Goal: Transaction & Acquisition: Purchase product/service

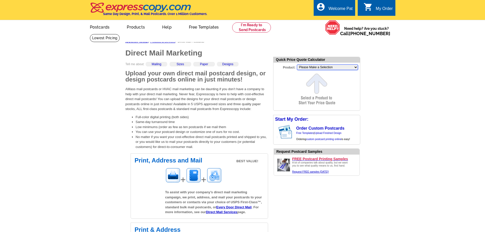
click at [354, 68] on select "Please Make a Selection Jumbo Postcard (5.5" x 8.5") Regular Postcard (4.25" x …" at bounding box center [327, 67] width 61 height 6
select select "2"
click at [297, 65] on select "Please Make a Selection Jumbo Postcard (5.5" x 8.5") Regular Postcard (4.25" x …" at bounding box center [327, 67] width 61 height 6
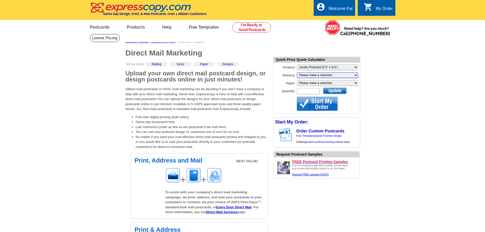
click at [357, 75] on select "Please make a selection Print + Address+USPS First Class Print-Only+Shipped To …" at bounding box center [327, 75] width 61 height 6
click at [356, 83] on select "Please make a selection Recyclable Board Magnetic Stock" at bounding box center [327, 83] width 61 height 6
select select "3"
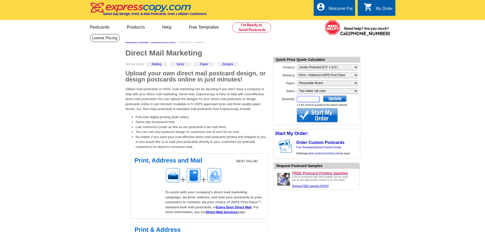
click at [309, 100] on input "Quantity:" at bounding box center [308, 99] width 23 height 6
type input "65"
click at [333, 100] on div at bounding box center [334, 98] width 23 height 6
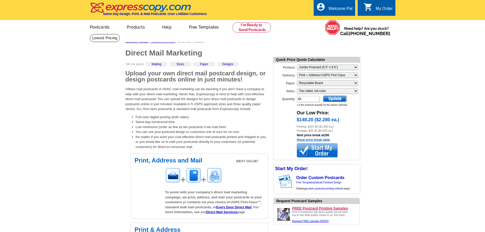
click at [311, 141] on link "Show price break table" at bounding box center [313, 140] width 33 height 4
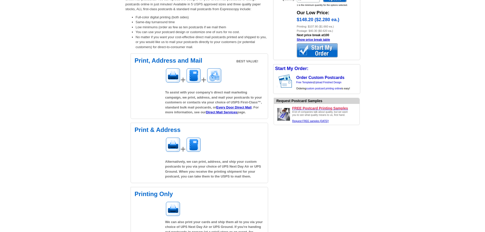
scroll to position [102, 0]
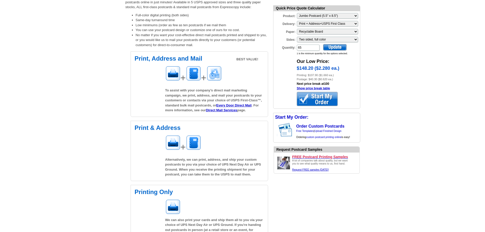
click at [314, 97] on div at bounding box center [317, 99] width 41 height 14
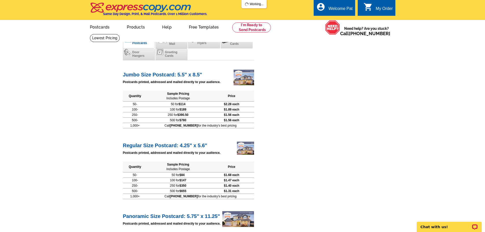
click at [207, 92] on th "Sample Pricing Includes Postage" at bounding box center [178, 96] width 62 height 11
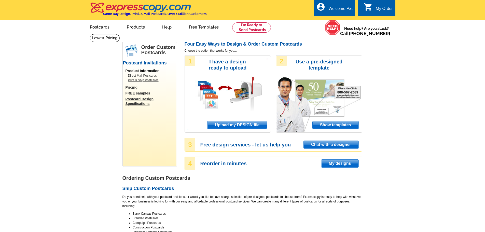
click at [138, 100] on link "Postcard Design Specifications" at bounding box center [151, 101] width 51 height 9
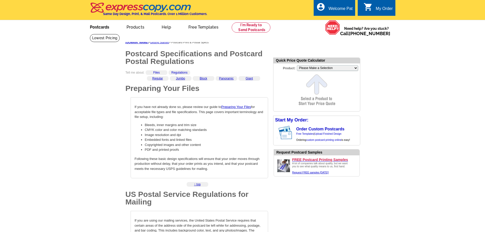
click at [98, 27] on link "Postcards" at bounding box center [100, 27] width 36 height 12
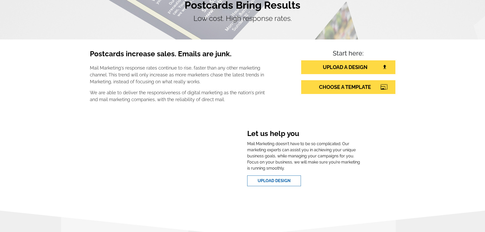
scroll to position [51, 0]
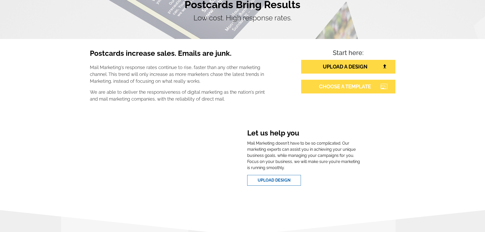
click at [343, 87] on link "CHOOSE A TEMPLATE" at bounding box center [348, 87] width 94 height 14
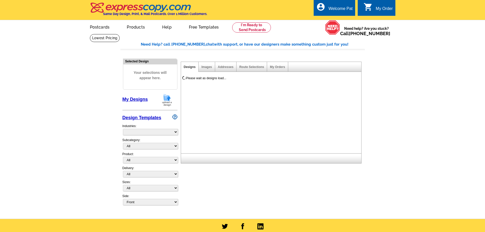
select select "785"
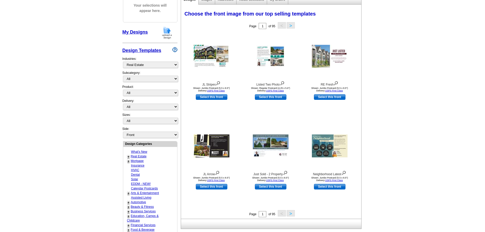
scroll to position [76, 0]
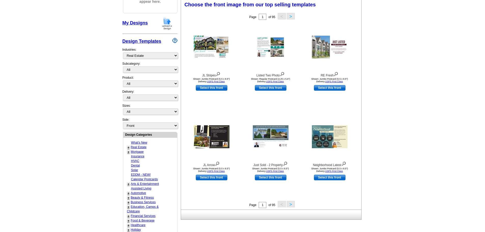
click at [129, 147] on link "+" at bounding box center [129, 147] width 2 height 4
click at [141, 171] on link "Market Report" at bounding box center [141, 170] width 19 height 4
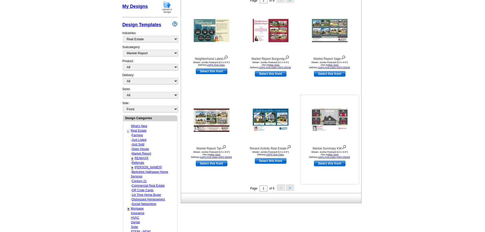
scroll to position [102, 0]
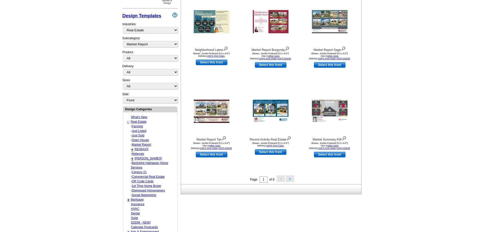
click at [289, 179] on button ">" at bounding box center [290, 178] width 8 height 6
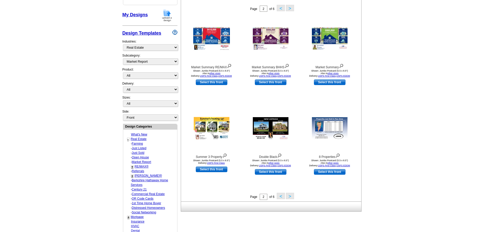
scroll to position [101, 0]
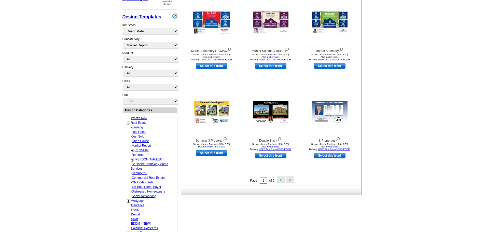
click at [291, 180] on button ">" at bounding box center [290, 179] width 8 height 6
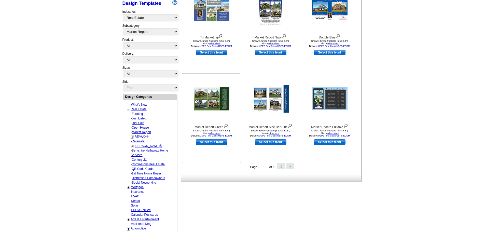
scroll to position [126, 0]
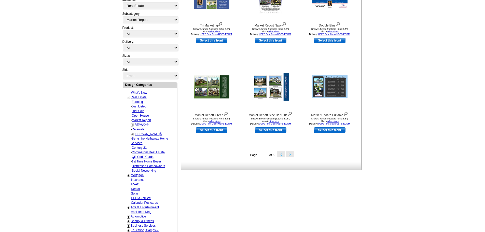
click at [289, 155] on button ">" at bounding box center [290, 154] width 8 height 6
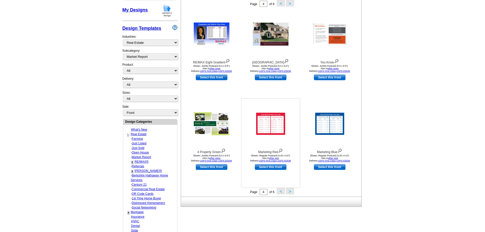
scroll to position [101, 0]
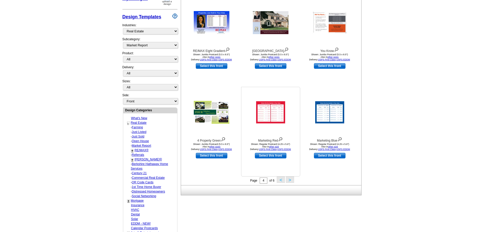
click at [267, 119] on img at bounding box center [270, 112] width 29 height 22
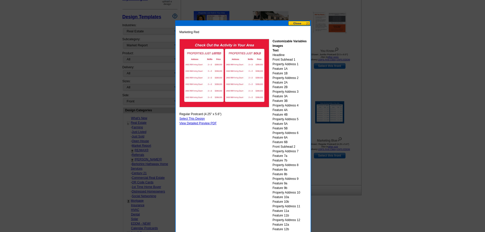
click at [295, 21] on button at bounding box center [299, 23] width 22 height 5
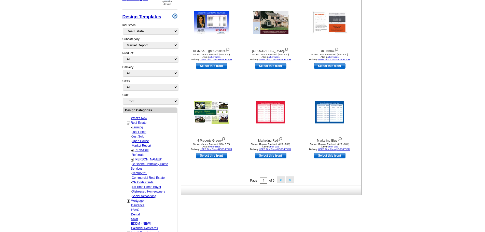
click at [290, 181] on button ">" at bounding box center [290, 179] width 8 height 6
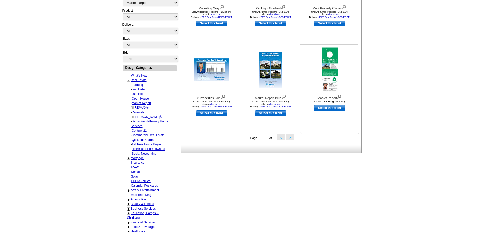
scroll to position [152, 0]
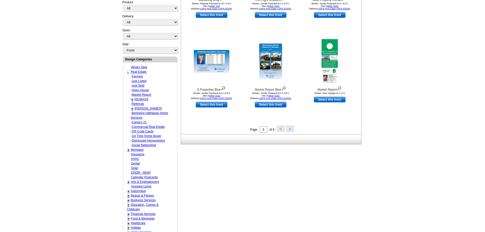
click at [289, 130] on button ">" at bounding box center [290, 129] width 8 height 6
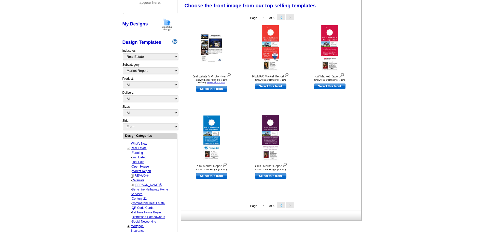
scroll to position [101, 0]
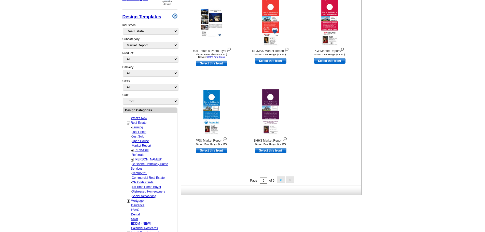
click at [146, 159] on link "Keller Williams®" at bounding box center [148, 160] width 27 height 4
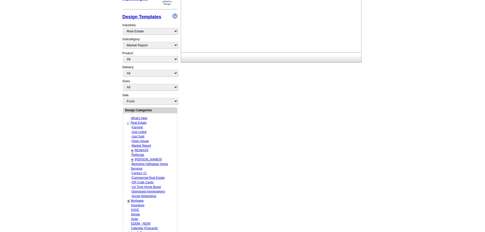
select select "793"
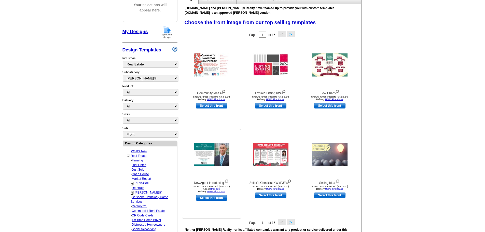
scroll to position [59, 0]
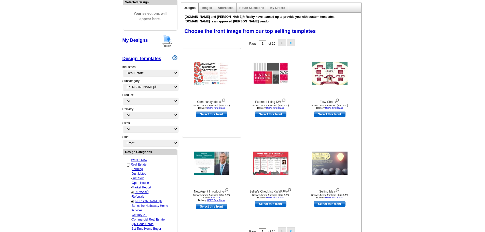
click at [208, 76] on img at bounding box center [212, 73] width 36 height 23
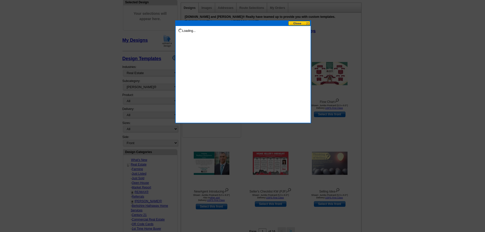
click at [208, 76] on div "Loading..." at bounding box center [243, 71] width 136 height 103
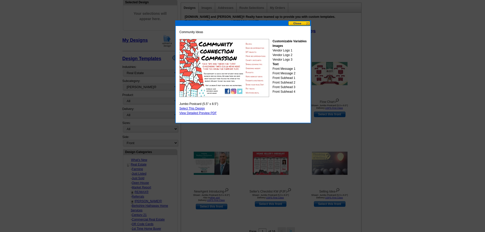
click at [298, 23] on button at bounding box center [299, 23] width 22 height 5
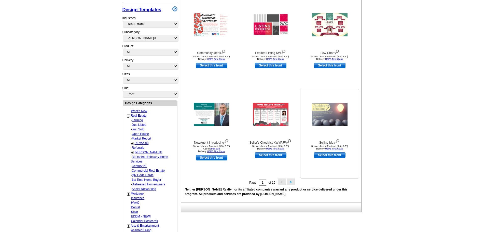
scroll to position [110, 0]
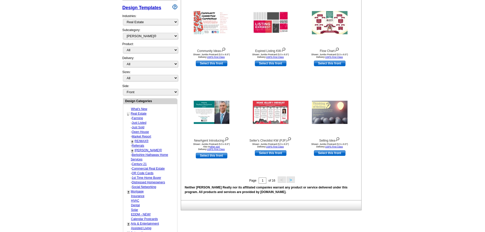
click at [289, 181] on button ">" at bounding box center [291, 179] width 8 height 6
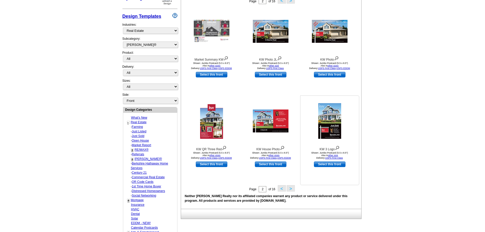
scroll to position [135, 0]
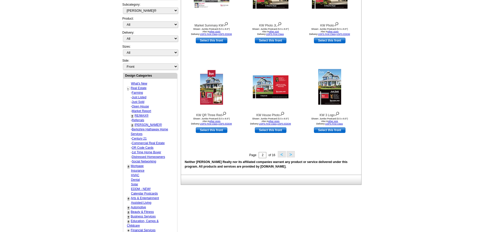
click at [292, 155] on button ">" at bounding box center [291, 154] width 8 height 6
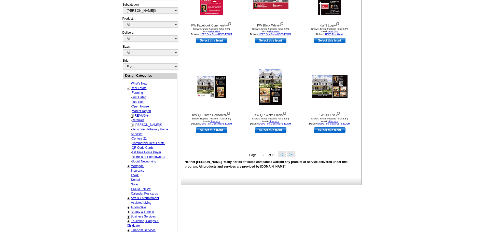
click at [290, 155] on button ">" at bounding box center [291, 154] width 8 height 6
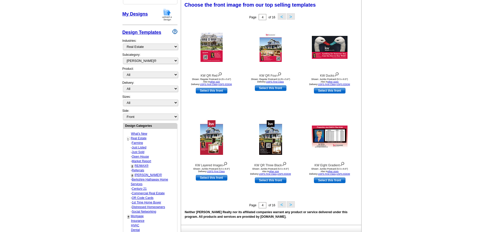
scroll to position [85, 0]
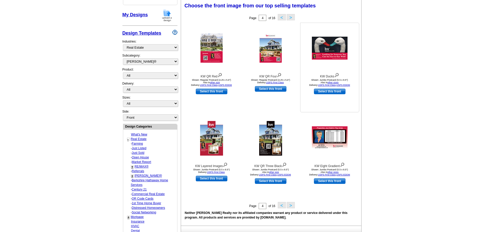
click at [330, 56] on img at bounding box center [330, 48] width 36 height 23
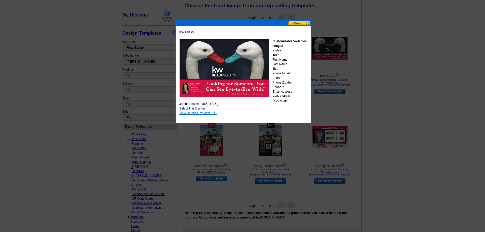
click at [196, 114] on link "View Detailed Preview PDF" at bounding box center [198, 113] width 37 height 4
click at [296, 22] on button at bounding box center [299, 23] width 22 height 5
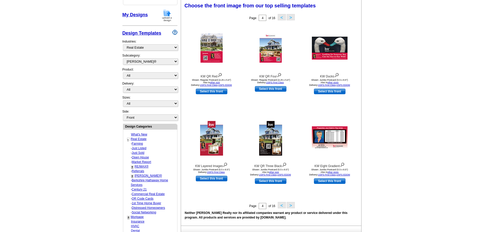
click at [291, 206] on button ">" at bounding box center [291, 205] width 8 height 6
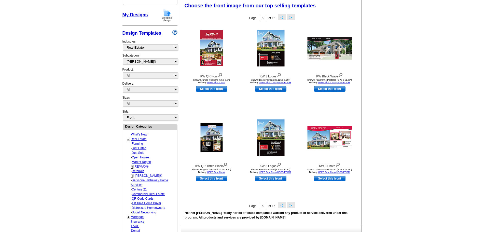
click at [281, 205] on button "<" at bounding box center [282, 205] width 8 height 6
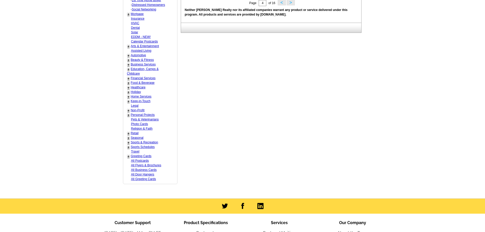
scroll to position [363, 0]
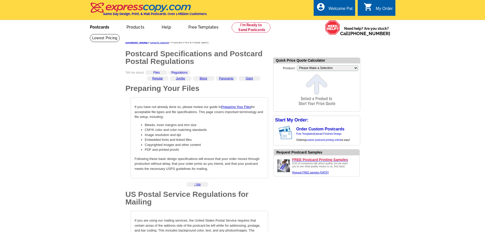
click at [104, 28] on link "Postcards" at bounding box center [100, 27] width 36 height 12
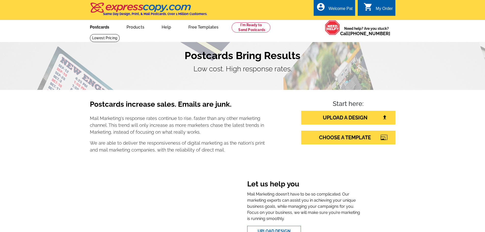
click at [101, 28] on link "Postcards" at bounding box center [100, 27] width 36 height 12
click at [104, 28] on link "Postcards" at bounding box center [100, 27] width 36 height 12
click at [333, 140] on link "CHOOSE A TEMPLATE" at bounding box center [348, 138] width 94 height 14
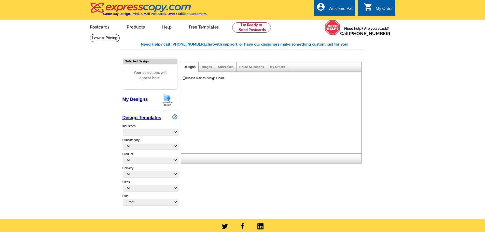
select select "785"
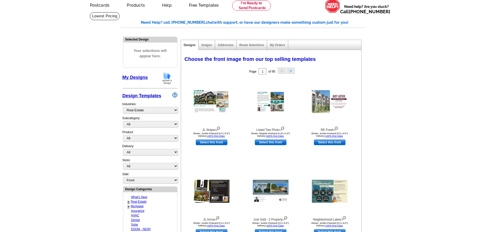
scroll to position [51, 0]
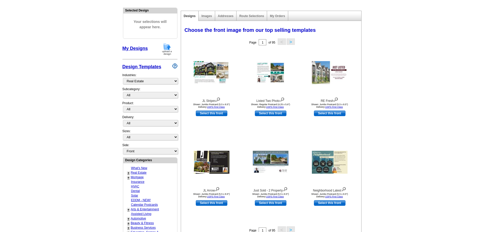
click at [128, 172] on link "+" at bounding box center [129, 173] width 2 height 4
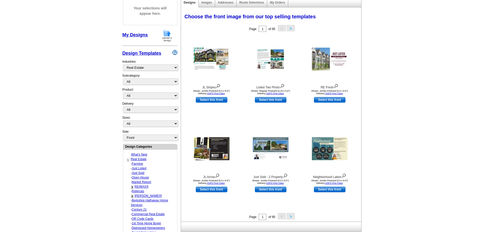
scroll to position [76, 0]
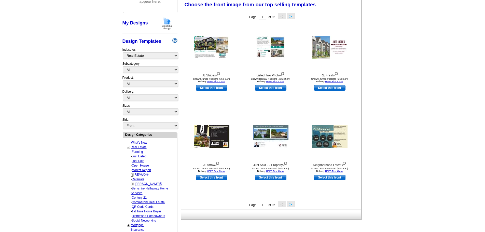
click at [139, 185] on link "[PERSON_NAME]®" at bounding box center [148, 184] width 27 height 4
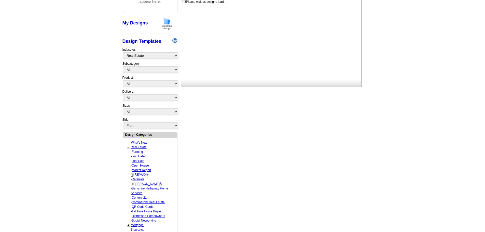
select select "793"
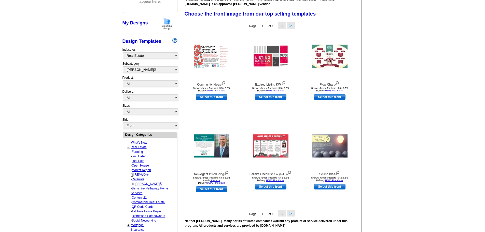
click at [291, 214] on button ">" at bounding box center [291, 213] width 8 height 6
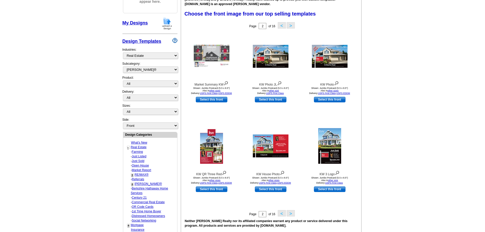
click at [291, 214] on button ">" at bounding box center [291, 213] width 8 height 6
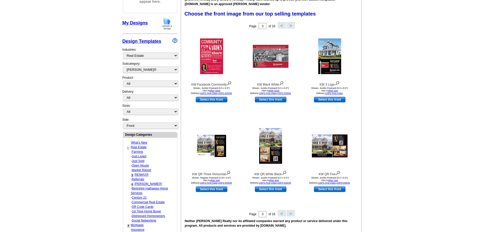
click at [291, 214] on button ">" at bounding box center [291, 213] width 8 height 6
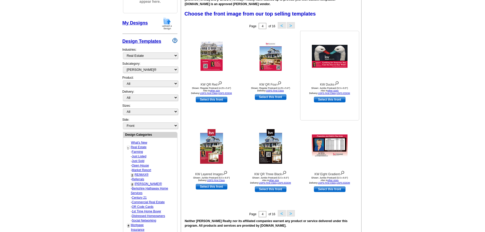
click at [326, 100] on link "Select this front" at bounding box center [330, 100] width 32 height 6
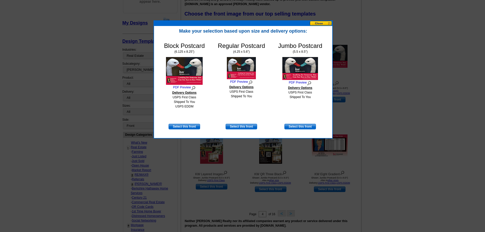
click at [318, 22] on button at bounding box center [321, 23] width 22 height 5
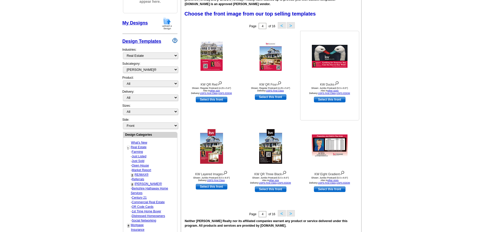
click at [322, 100] on link "Select this front" at bounding box center [330, 100] width 32 height 6
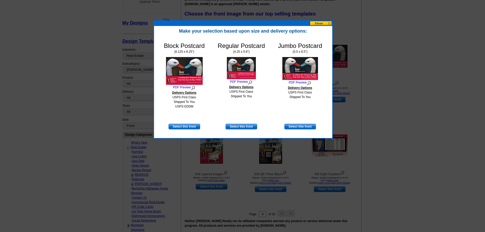
click at [318, 21] on button at bounding box center [321, 23] width 22 height 5
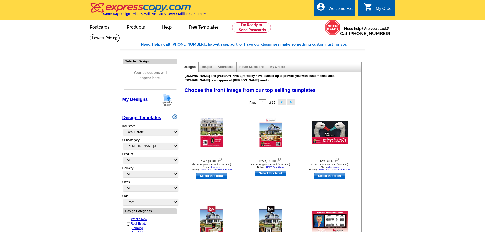
scroll to position [25, 0]
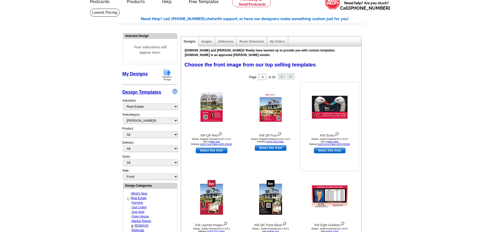
click at [323, 150] on link "Select this front" at bounding box center [330, 151] width 32 height 6
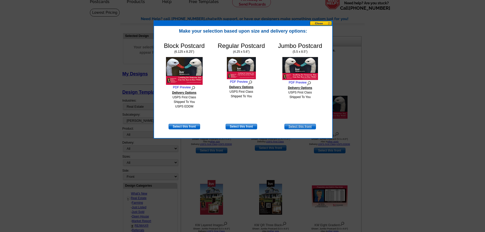
click at [298, 126] on link "Select this front" at bounding box center [300, 127] width 32 height 6
select select "2"
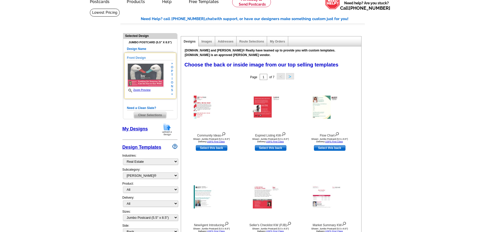
click at [172, 92] on span "»" at bounding box center [172, 94] width 2 height 4
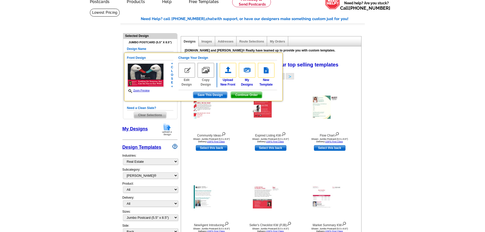
drag, startPoint x: 94, startPoint y: 104, endPoint x: 103, endPoint y: 103, distance: 8.5
click at [205, 95] on span "Save This Design" at bounding box center [210, 95] width 34 height 6
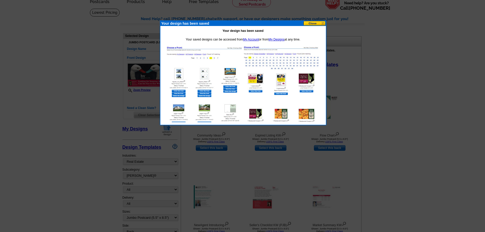
click at [311, 22] on button at bounding box center [315, 23] width 22 height 5
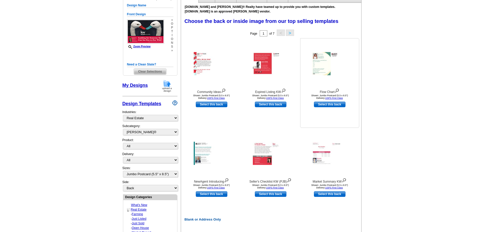
scroll to position [76, 0]
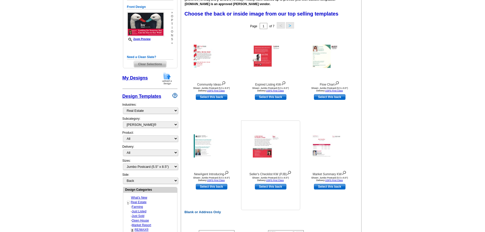
click at [265, 187] on link "Select this back" at bounding box center [271, 187] width 32 height 6
select select "front"
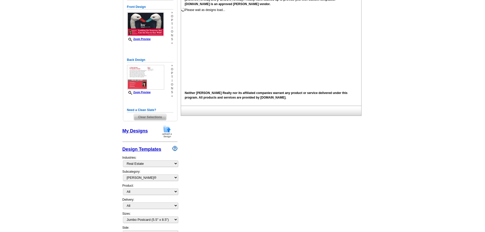
scroll to position [0, 0]
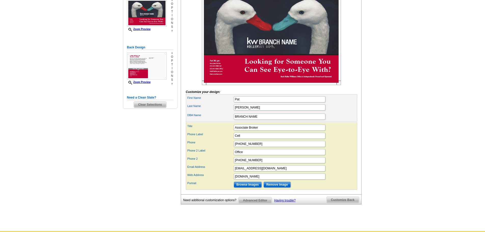
scroll to position [102, 0]
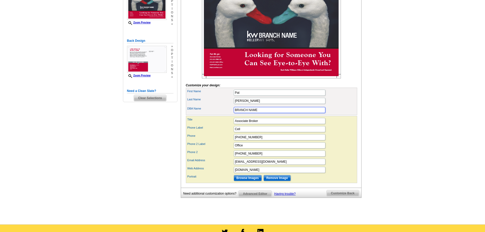
drag, startPoint x: 260, startPoint y: 116, endPoint x: 220, endPoint y: 122, distance: 39.6
click at [220, 114] on div "DBA Name BRANCH NAME" at bounding box center [271, 110] width 169 height 8
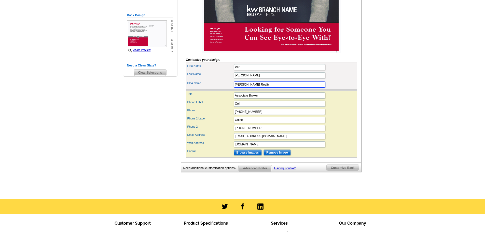
type input "[PERSON_NAME] Realty"
click at [247, 156] on input "Browse Images" at bounding box center [248, 152] width 28 height 6
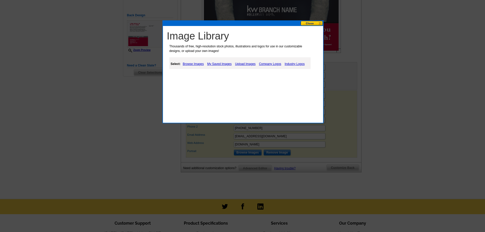
click at [309, 23] on button at bounding box center [312, 23] width 22 height 5
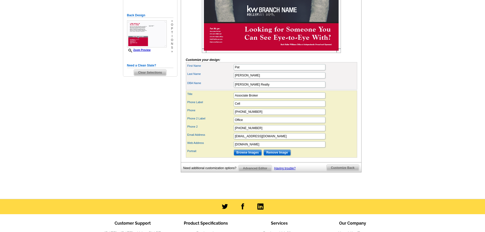
click at [340, 171] on span "Customize Back" at bounding box center [343, 168] width 32 height 6
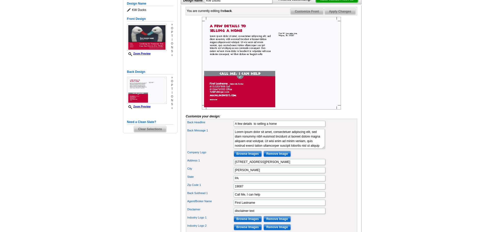
scroll to position [25, 0]
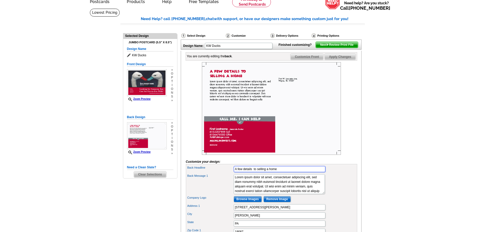
click at [278, 172] on input "A few details to selling a home" at bounding box center [280, 169] width 92 height 6
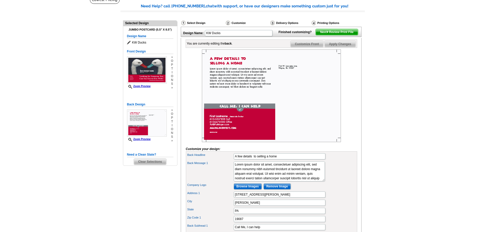
scroll to position [51, 0]
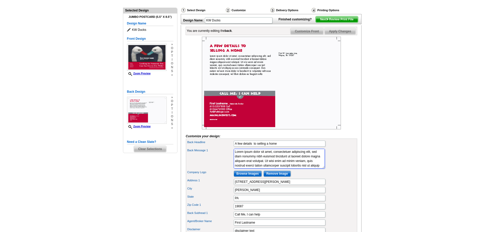
drag, startPoint x: 306, startPoint y: 173, endPoint x: 217, endPoint y: 156, distance: 90.2
click at [217, 156] on div "Back Headline A few details to selling a home Back Message 1 Lorem ipsum dolor …" at bounding box center [271, 196] width 171 height 114
type textarea "ullamcorper suscipit lobortis nisl ut aliquip ex ea commodo consequat. Duis aut…"
drag, startPoint x: 269, startPoint y: 175, endPoint x: 209, endPoint y: 148, distance: 65.9
click at [209, 148] on div "Back Headline A few details to selling a home Back Message 1 Lorem ipsum dolor …" at bounding box center [271, 196] width 171 height 114
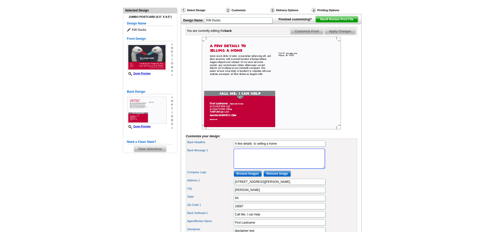
paste textarea "It’s been a while since we last connected! I often think back to the time we wo…"
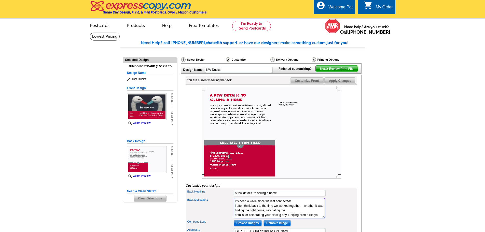
scroll to position [25, 0]
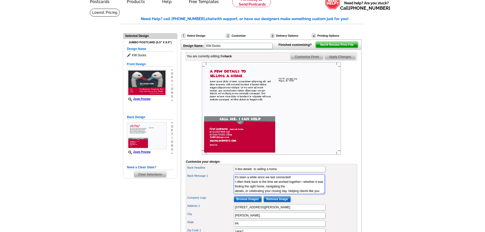
type textarea "It’s been a while since we last connected! I often think back to the time we wo…"
click at [277, 172] on input "A few details to selling a home" at bounding box center [280, 169] width 92 height 6
type input "A"
type input "O"
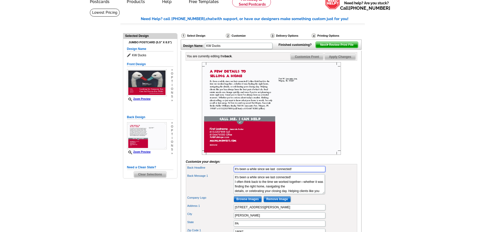
type input "It's been a while since we last connected!"
click at [292, 185] on textarea "Lorem ipsum dolor sit amet, consectetuer adipiscing elit, sed diam nonummy nibh…" at bounding box center [279, 184] width 91 height 20
click at [286, 187] on textarea "Lorem ipsum dolor sit amet, consectetuer adipiscing elit, sed diam nonummy nibh…" at bounding box center [279, 184] width 91 height 20
drag, startPoint x: 234, startPoint y: 189, endPoint x: 273, endPoint y: 204, distance: 41.2
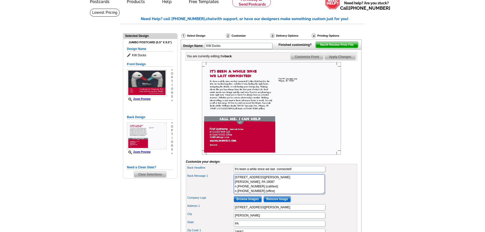
click at [273, 204] on div "Back Headline It's been a while since we last connected! Back Message 1 Lorem i…" at bounding box center [271, 221] width 171 height 114
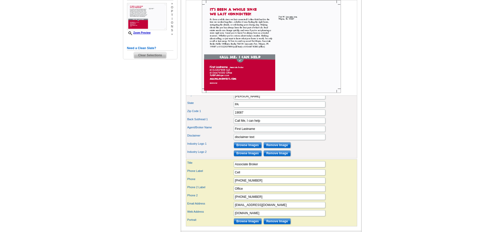
scroll to position [0, 0]
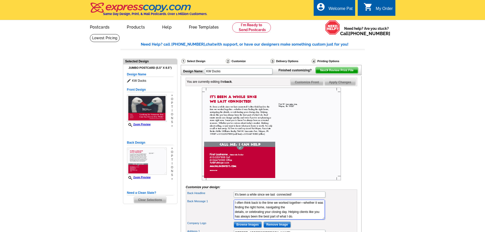
type textarea "I often think back to the time we worked together—whether it was finding the ri…"
click at [337, 85] on span "Apply Changes" at bounding box center [340, 82] width 31 height 6
click at [229, 60] on img at bounding box center [228, 61] width 4 height 5
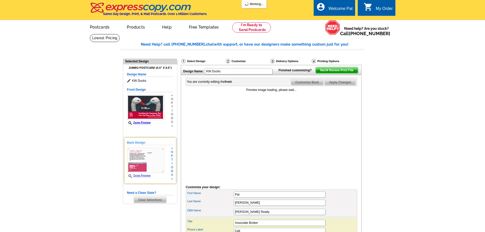
click at [148, 158] on img at bounding box center [145, 160] width 37 height 25
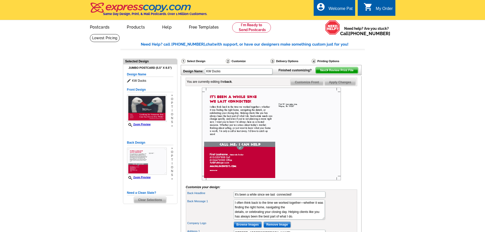
click at [330, 73] on span "Next Review Print File" at bounding box center [337, 70] width 42 height 6
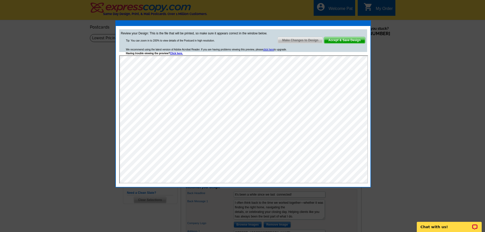
click at [296, 40] on span "Make Changes to Design" at bounding box center [300, 40] width 45 height 6
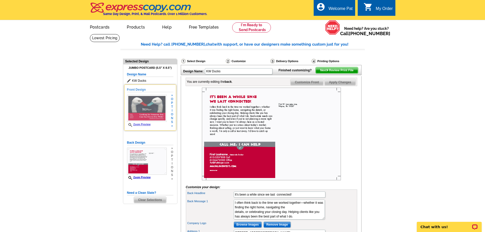
click at [142, 107] on img at bounding box center [147, 108] width 40 height 27
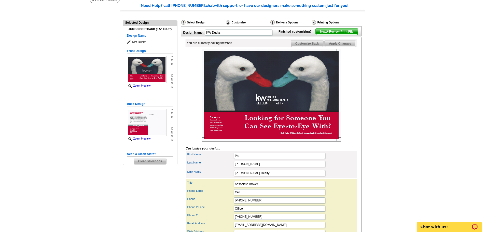
scroll to position [51, 0]
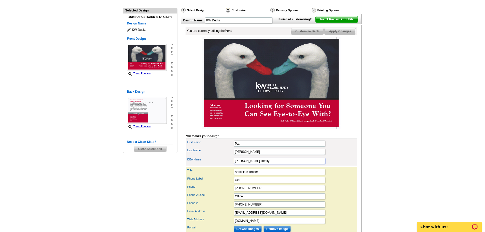
click at [268, 164] on input "[PERSON_NAME] Realty" at bounding box center [280, 161] width 92 height 6
click at [265, 164] on input "[PERSON_NAME] Realty" at bounding box center [280, 161] width 92 height 6
drag, startPoint x: 267, startPoint y: 169, endPoint x: 215, endPoint y: 169, distance: 52.5
click at [215, 165] on div "DBA Name [PERSON_NAME] Realty" at bounding box center [271, 161] width 169 height 8
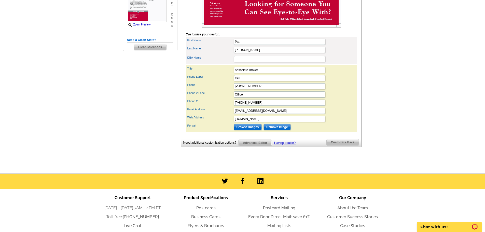
scroll to position [0, 0]
click at [337, 145] on span "Customize Back" at bounding box center [343, 142] width 32 height 6
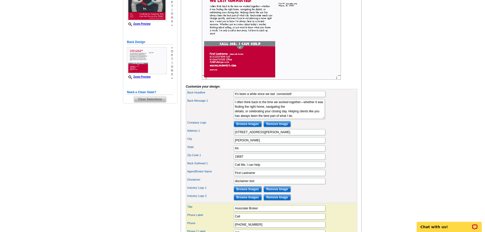
scroll to position [102, 0]
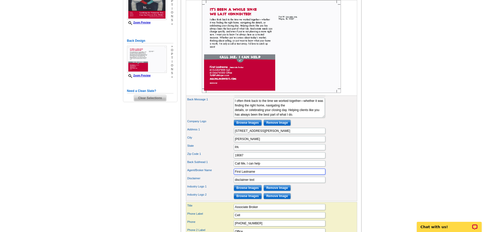
drag, startPoint x: 258, startPoint y: 180, endPoint x: 210, endPoint y: 180, distance: 48.4
click at [210, 176] on div "Agent/Broker Name First Lastname" at bounding box center [271, 172] width 169 height 8
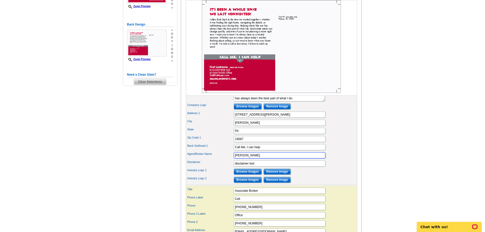
scroll to position [127, 0]
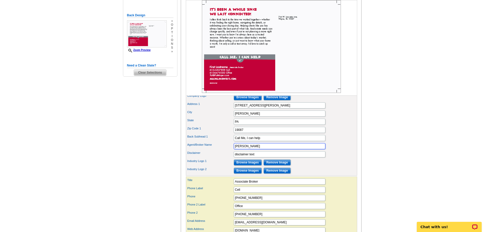
type input "[PERSON_NAME]"
drag, startPoint x: 256, startPoint y: 163, endPoint x: 217, endPoint y: 163, distance: 39.5
click at [217, 158] on div "Disclaimer disclaimer text" at bounding box center [271, 154] width 169 height 8
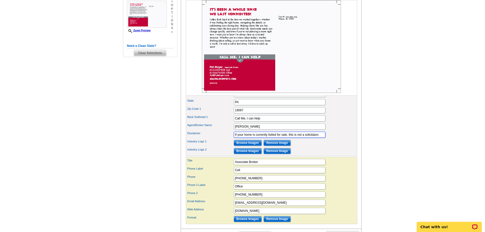
scroll to position [204, 0]
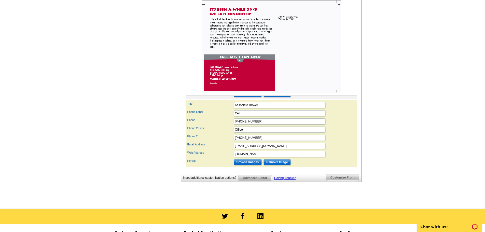
type input "If your home is currently listied for sale, this is not a solicitaion."
click at [244, 165] on input "Browse Images" at bounding box center [248, 162] width 28 height 6
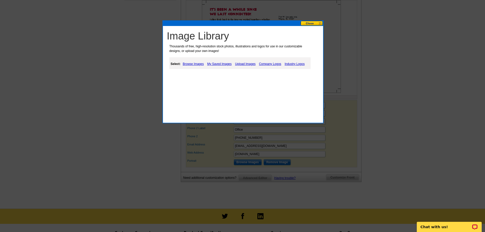
click at [189, 64] on link "Browse Images" at bounding box center [194, 64] width 24 height 6
click at [191, 64] on link "Browse Images" at bounding box center [194, 64] width 24 height 6
click at [217, 63] on link "My Saved Images" at bounding box center [219, 64] width 27 height 6
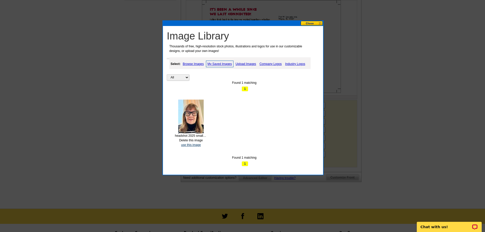
click at [187, 144] on link "use this image" at bounding box center [191, 145] width 20 height 4
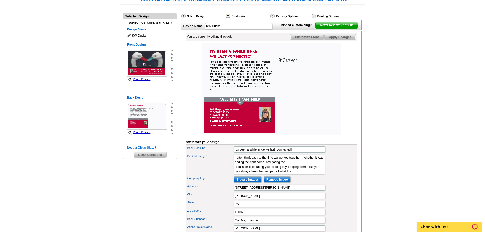
scroll to position [51, 0]
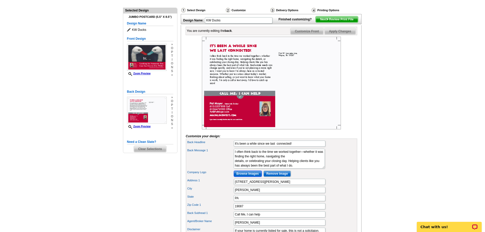
click at [242, 177] on input "Browse Images" at bounding box center [248, 174] width 28 height 6
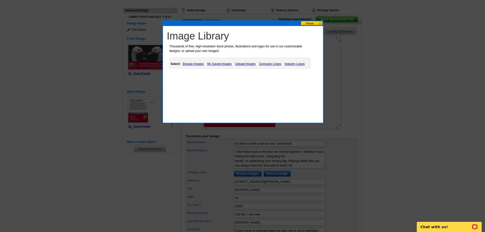
click at [219, 64] on link "My Saved Images" at bounding box center [219, 64] width 27 height 6
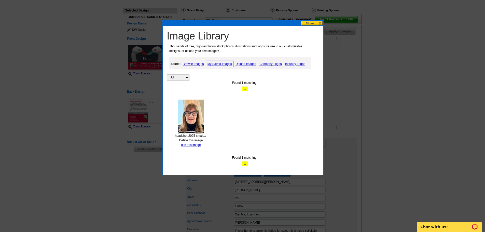
click at [269, 64] on link "Company Logos" at bounding box center [270, 64] width 25 height 6
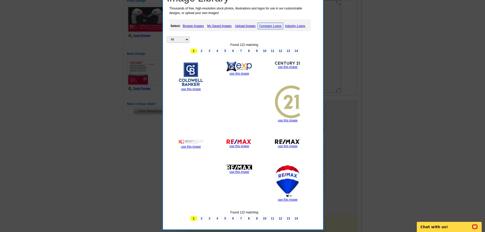
scroll to position [127, 0]
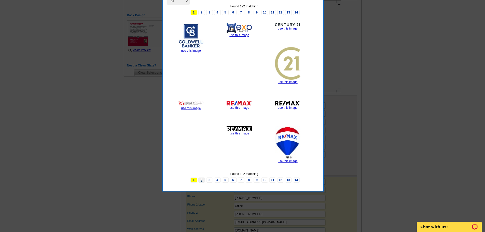
click at [202, 180] on link "2" at bounding box center [201, 179] width 7 height 5
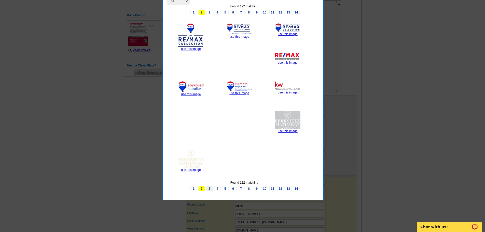
click at [209, 188] on link "3" at bounding box center [209, 188] width 7 height 5
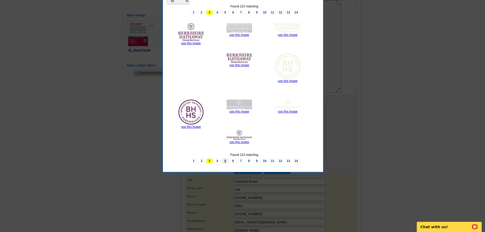
click at [226, 161] on link "5" at bounding box center [225, 160] width 7 height 5
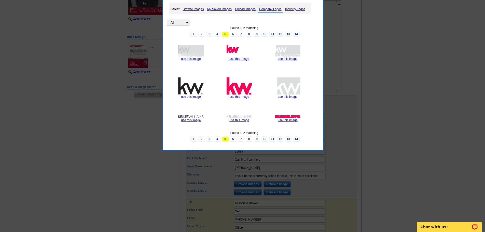
scroll to position [76, 0]
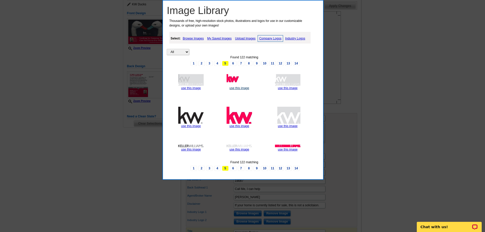
click at [235, 87] on link "use this image" at bounding box center [239, 88] width 20 height 4
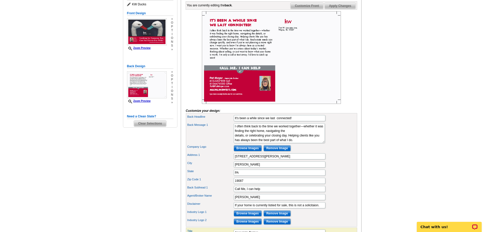
click at [302, 9] on span "Customize Front" at bounding box center [307, 6] width 33 height 6
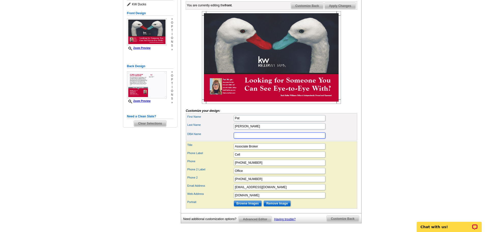
click at [236, 139] on input "DBA Name" at bounding box center [280, 135] width 92 height 6
type input "[PERSON_NAME] Realty Devon/[PERSON_NAME]"
click at [338, 175] on div "Phone 2 Label Office" at bounding box center [271, 171] width 169 height 8
click at [336, 9] on span "Apply Changes" at bounding box center [340, 6] width 31 height 6
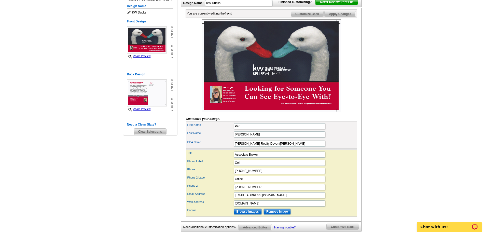
scroll to position [51, 0]
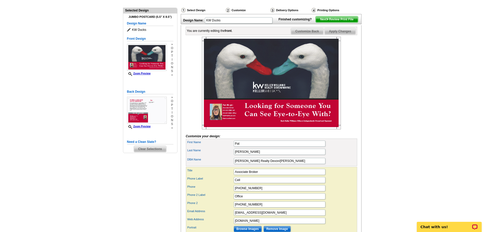
click at [332, 34] on span "Apply Changes" at bounding box center [340, 31] width 31 height 6
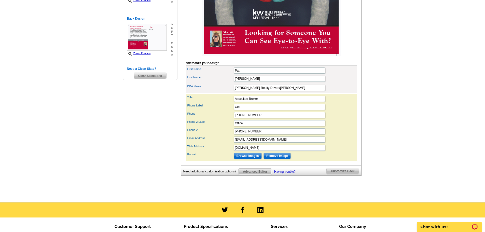
scroll to position [127, 0]
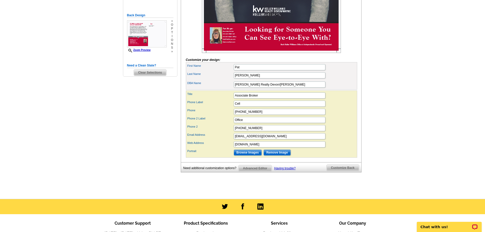
click at [338, 171] on span "Customize Back" at bounding box center [343, 168] width 32 height 6
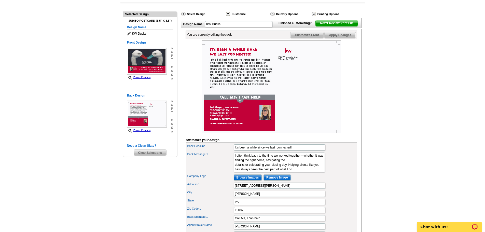
scroll to position [51, 0]
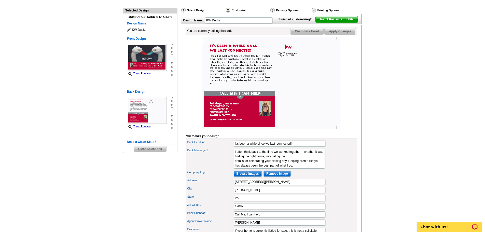
click at [310, 34] on span "Customize Front" at bounding box center [307, 31] width 33 height 6
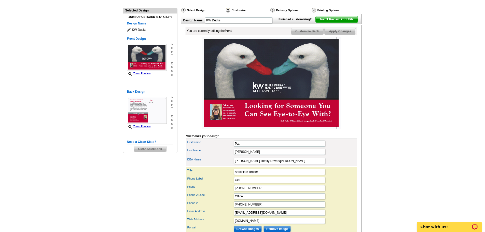
click at [339, 34] on span "Apply Changes" at bounding box center [340, 31] width 31 height 6
click at [310, 34] on span "Customize Back" at bounding box center [307, 31] width 32 height 6
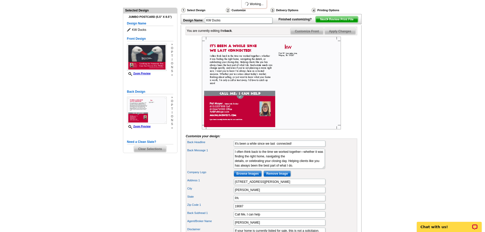
click at [341, 34] on span "Apply Changes" at bounding box center [340, 31] width 31 height 6
click at [337, 34] on span "Apply Changes" at bounding box center [340, 31] width 31 height 6
click at [335, 22] on span "Next Review Print File" at bounding box center [337, 19] width 42 height 6
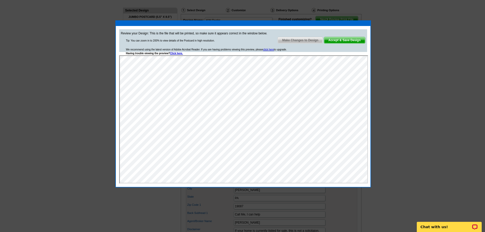
scroll to position [0, 0]
click at [339, 39] on span "Accept & Save Design" at bounding box center [344, 40] width 41 height 6
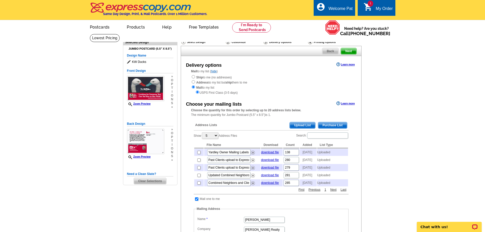
click at [301, 126] on span "Upload List" at bounding box center [302, 125] width 25 height 6
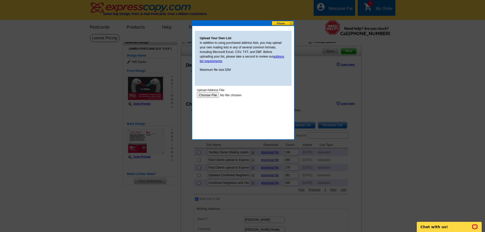
click at [203, 95] on input "file" at bounding box center [229, 94] width 64 height 5
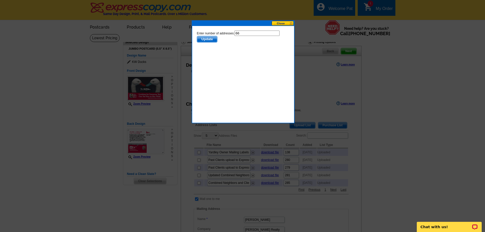
click at [205, 39] on span "Update" at bounding box center [207, 39] width 20 height 6
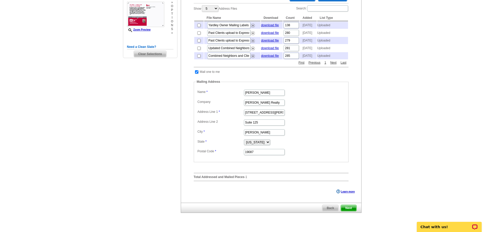
scroll to position [127, 0]
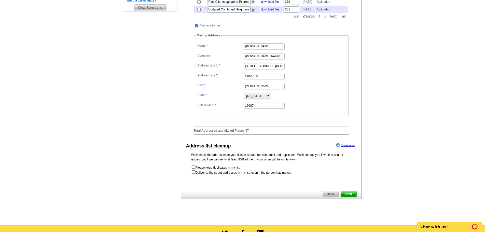
scroll to position [185, 0]
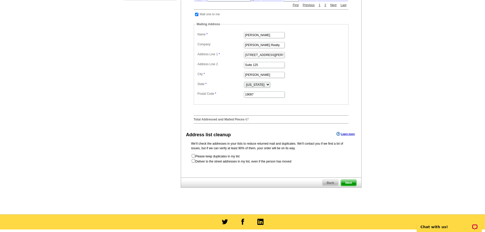
click at [347, 186] on span "Next" at bounding box center [348, 183] width 15 height 6
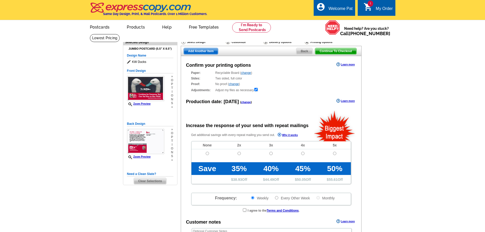
radio input "false"
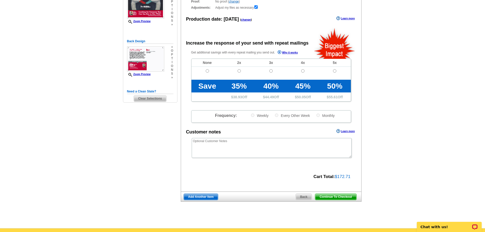
scroll to position [102, 0]
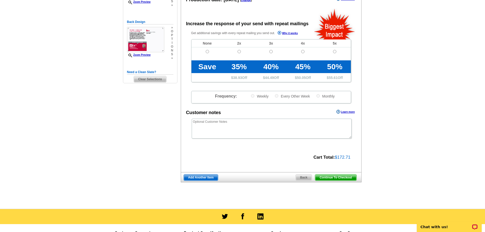
click at [327, 177] on span "Continue To Checkout" at bounding box center [335, 177] width 41 height 6
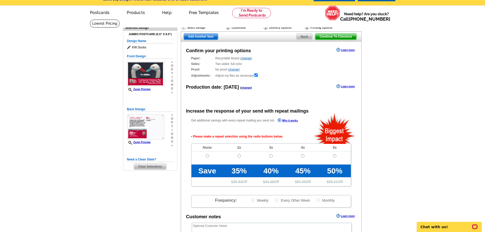
scroll to position [12, 0]
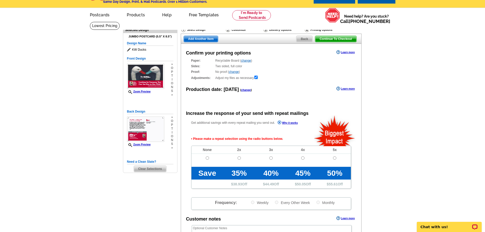
click at [330, 38] on span "Continue To Checkout" at bounding box center [335, 39] width 41 height 6
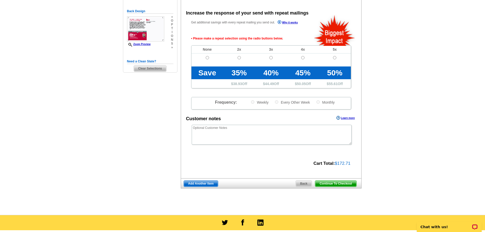
scroll to position [114, 0]
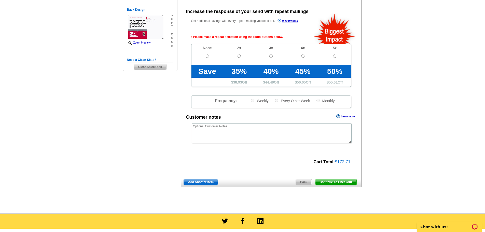
click at [327, 181] on span "Continue To Checkout" at bounding box center [335, 182] width 41 height 6
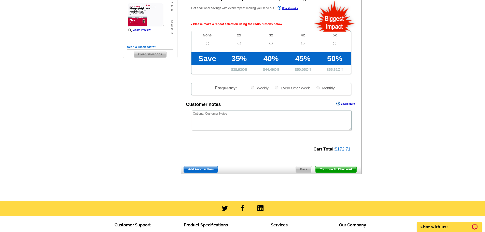
scroll to position [127, 0]
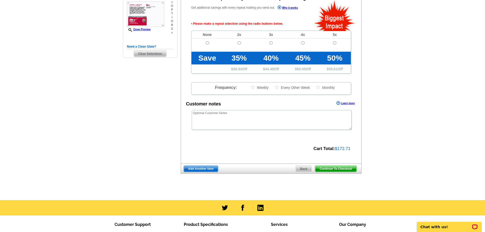
drag, startPoint x: 320, startPoint y: 168, endPoint x: 371, endPoint y: 122, distance: 68.6
click at [320, 169] on span "Continue To Checkout" at bounding box center [335, 169] width 41 height 6
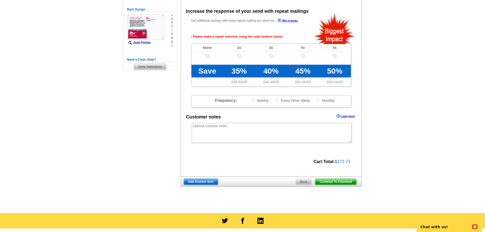
scroll to position [114, 0]
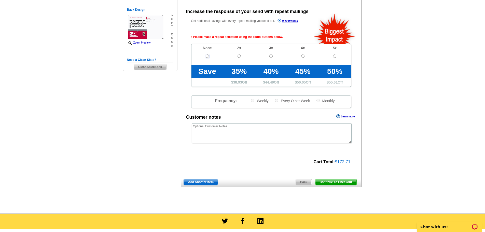
click at [207, 55] on input "radio" at bounding box center [207, 55] width 3 height 3
radio input "true"
click at [328, 183] on span "Continue To Checkout" at bounding box center [335, 182] width 41 height 6
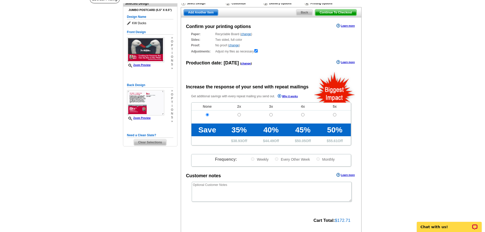
scroll to position [38, 0]
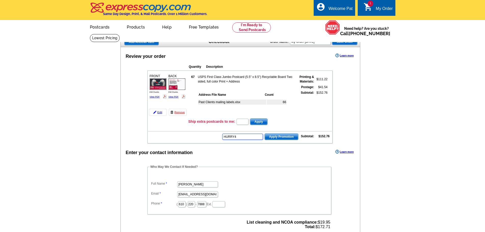
type input "HURRY40"
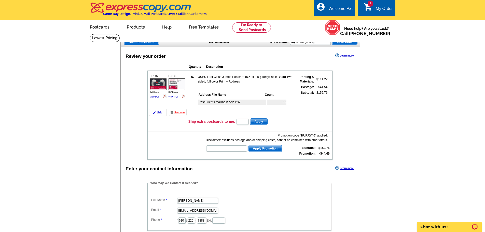
click at [218, 150] on input "text" at bounding box center [226, 148] width 41 height 6
type input "E3025"
click at [258, 147] on span "Apply Promotion" at bounding box center [265, 148] width 33 height 6
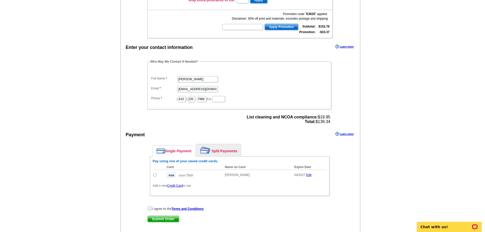
scroll to position [127, 0]
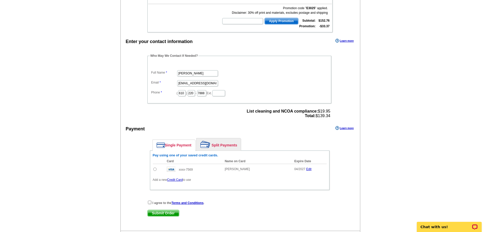
click at [154, 170] on input "radio" at bounding box center [154, 169] width 3 height 3
radio input "true"
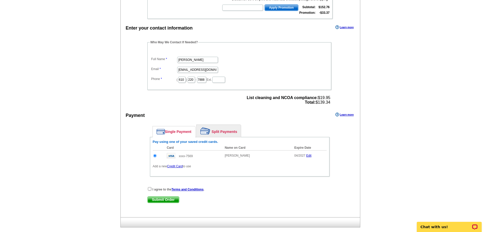
scroll to position [153, 0]
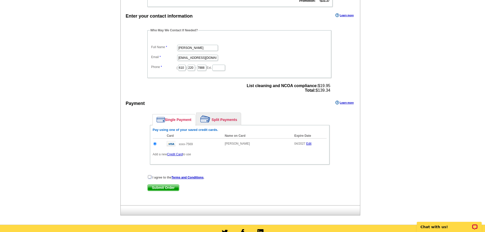
click at [149, 176] on input "checkbox" at bounding box center [149, 176] width 3 height 3
checkbox input "true"
click at [159, 188] on span "Submit Order" at bounding box center [163, 188] width 31 height 6
